Goal: Information Seeking & Learning: Stay updated

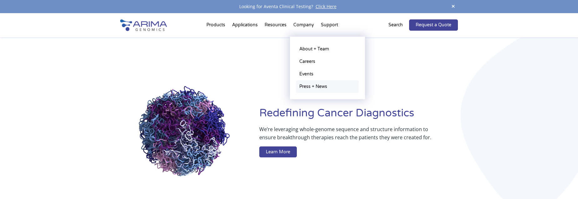
click at [312, 86] on link "Press + News" at bounding box center [327, 86] width 63 height 13
